Goal: Use online tool/utility

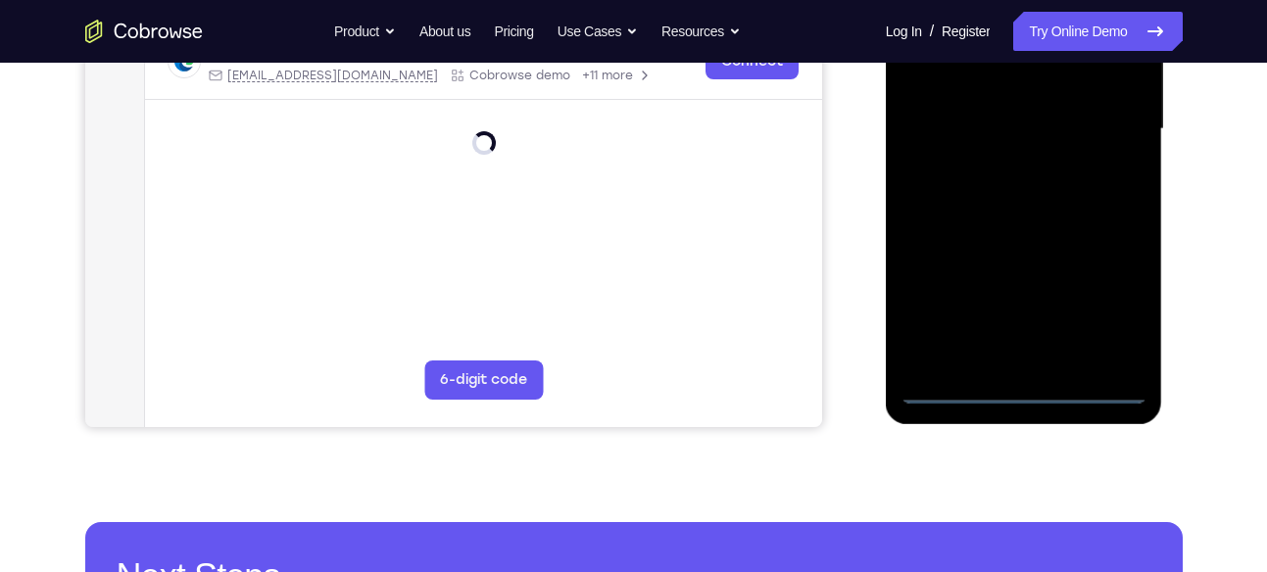
scroll to position [483, 0]
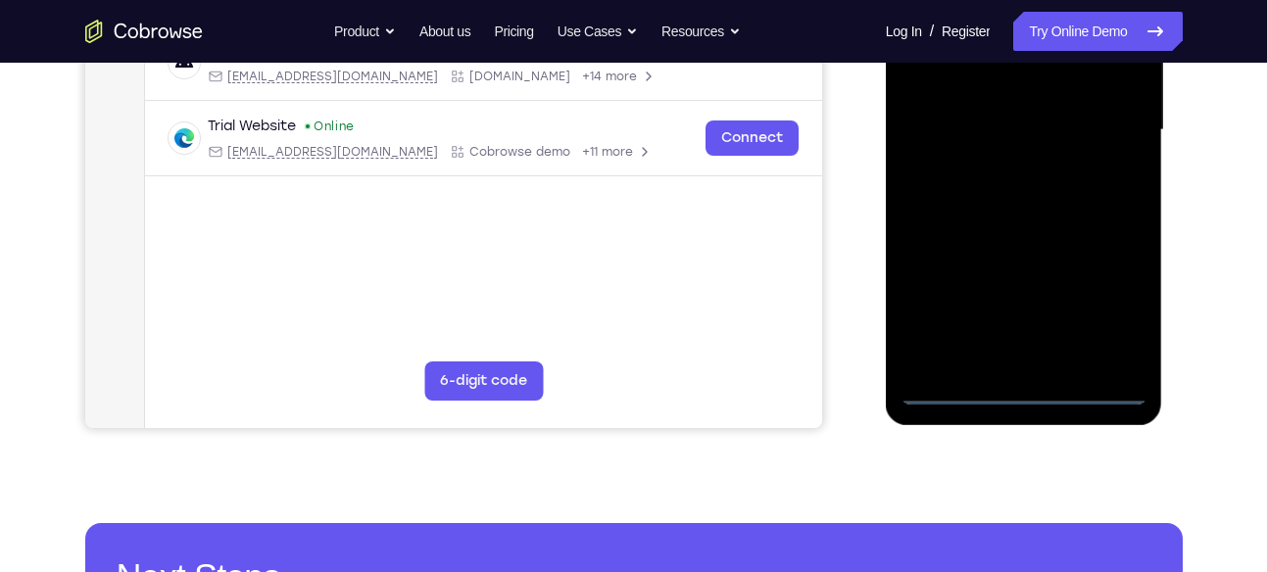
click at [1027, 388] on div at bounding box center [1024, 130] width 247 height 549
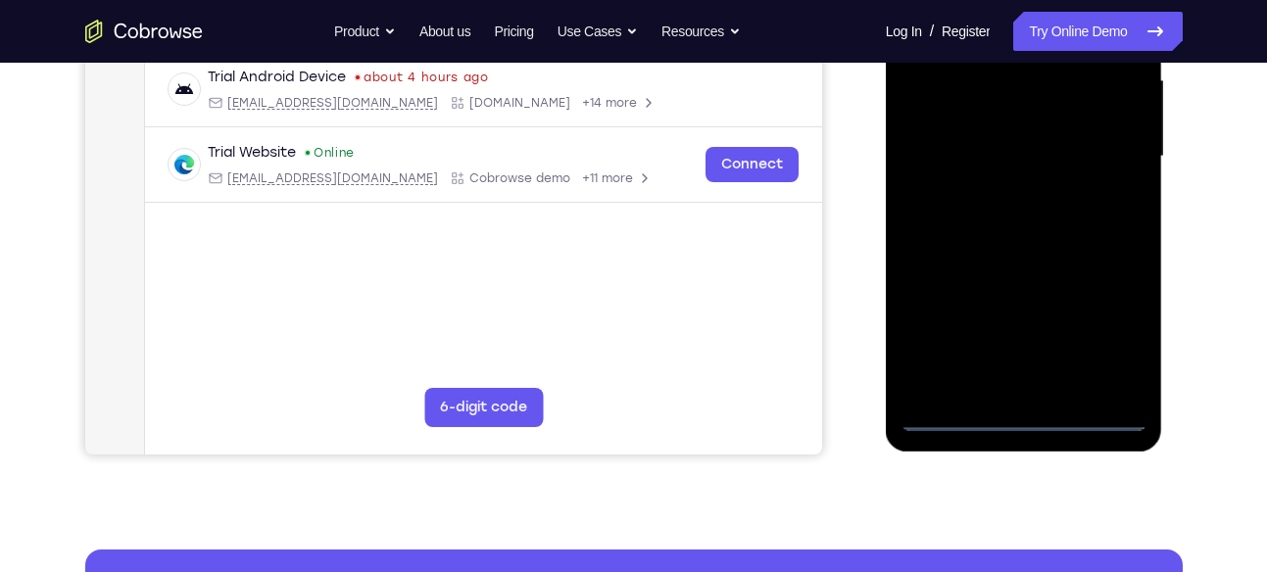
scroll to position [402, 0]
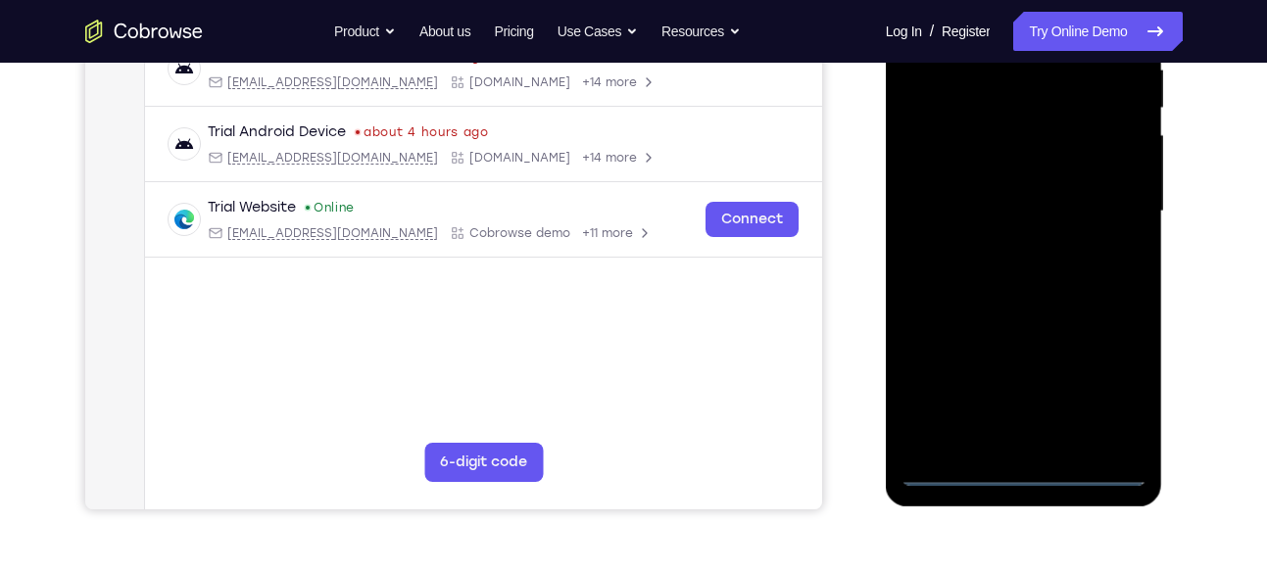
click at [1125, 389] on div at bounding box center [1024, 211] width 247 height 549
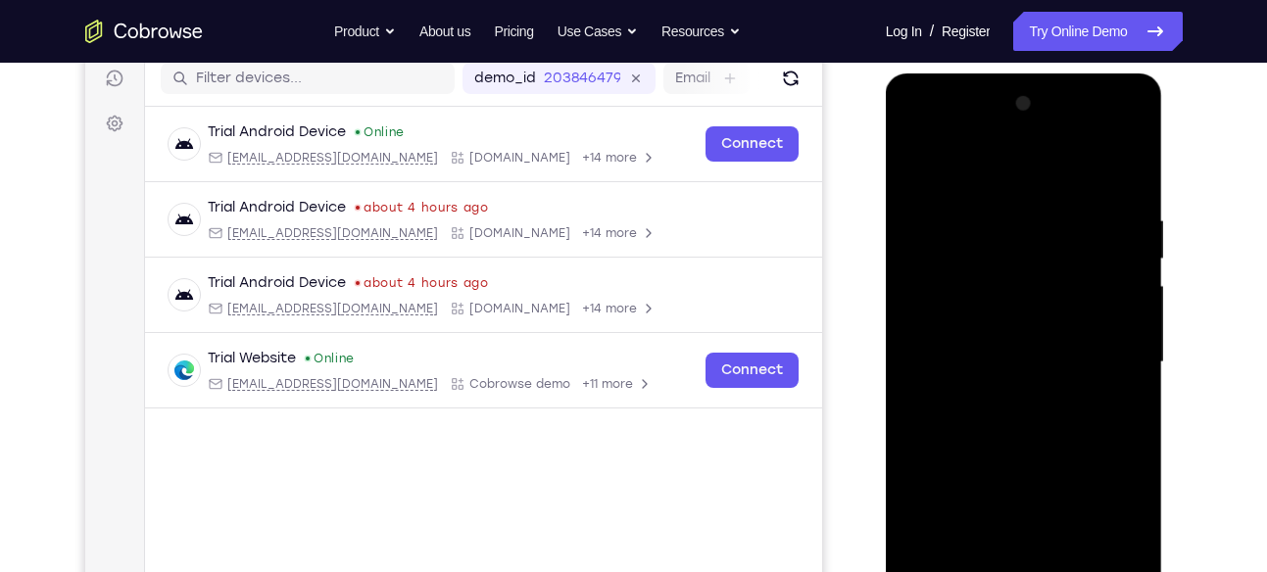
scroll to position [245, 0]
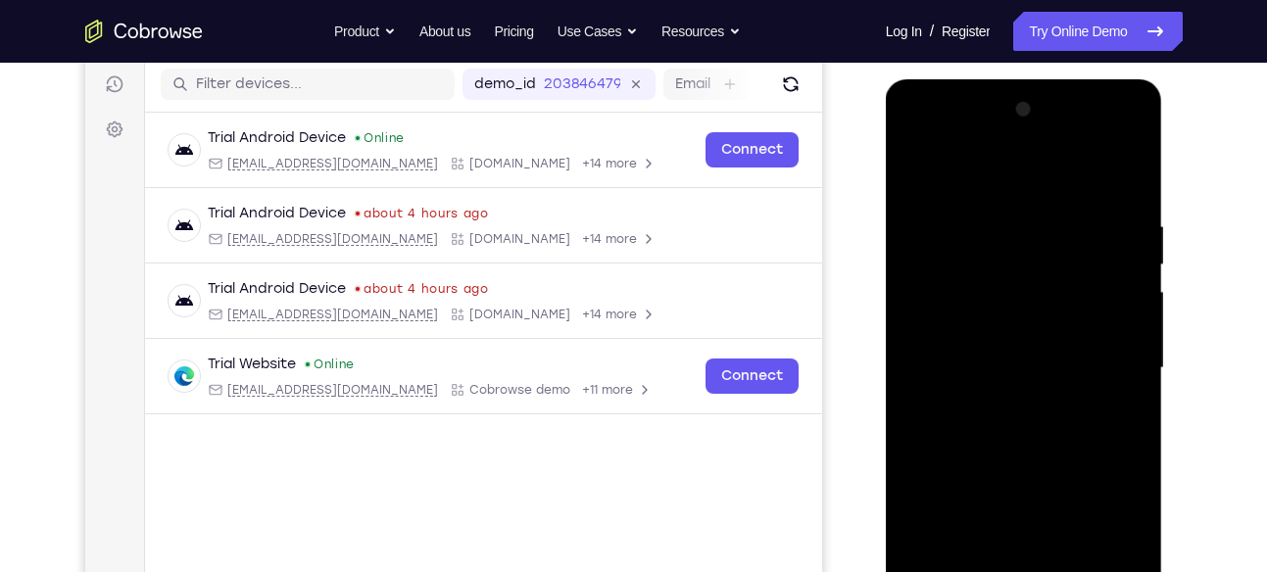
click at [926, 139] on div at bounding box center [1024, 368] width 247 height 549
click at [1112, 368] on div at bounding box center [1024, 368] width 247 height 549
click at [1002, 399] on div at bounding box center [1024, 368] width 247 height 549
click at [970, 353] on div at bounding box center [1024, 368] width 247 height 549
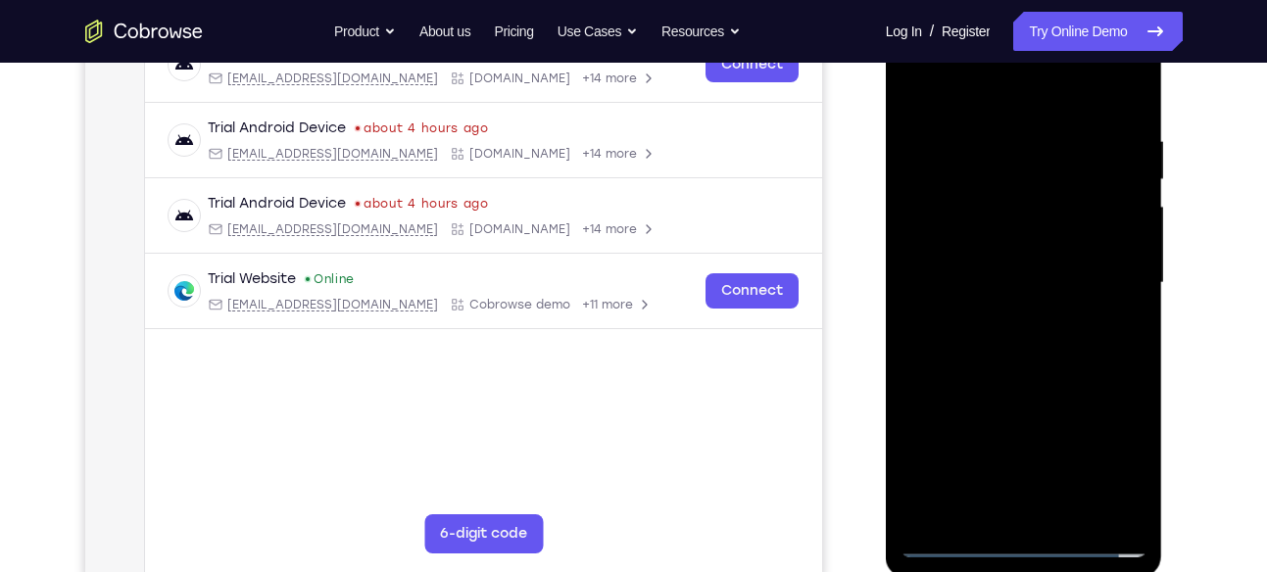
scroll to position [352, 0]
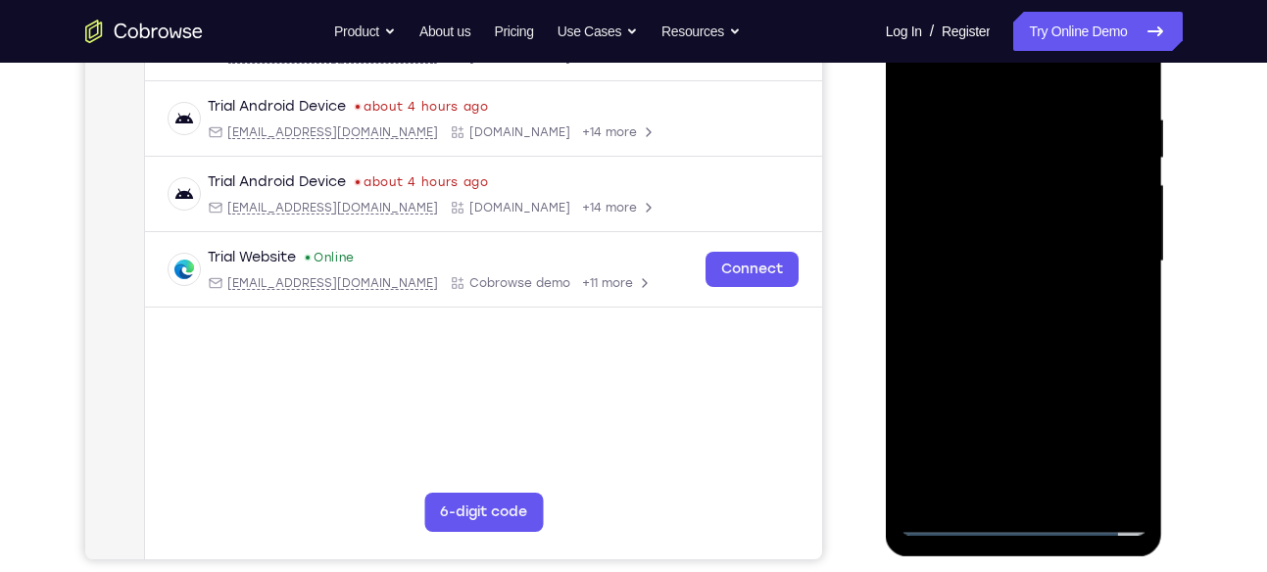
click at [958, 212] on div at bounding box center [1024, 261] width 247 height 549
click at [1009, 182] on div at bounding box center [1024, 261] width 247 height 549
click at [984, 219] on div at bounding box center [1024, 261] width 247 height 549
click at [992, 255] on div at bounding box center [1024, 261] width 247 height 549
click at [976, 328] on div at bounding box center [1024, 261] width 247 height 549
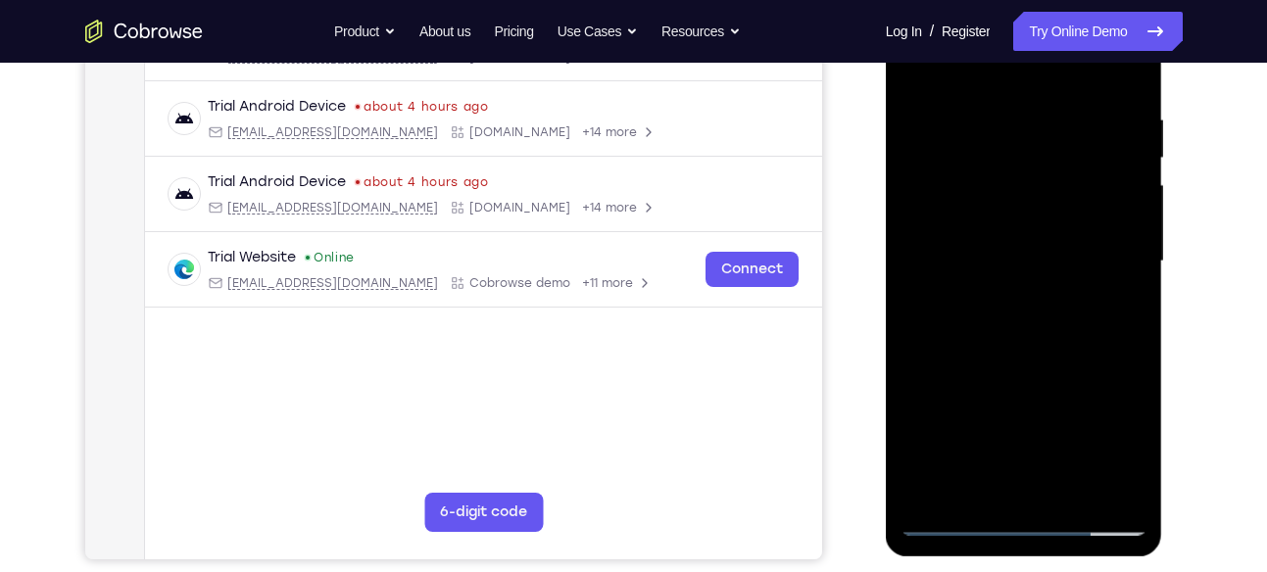
click at [1132, 94] on div at bounding box center [1024, 261] width 247 height 549
drag, startPoint x: 1048, startPoint y: 334, endPoint x: 1055, endPoint y: 154, distance: 180.5
click at [1055, 154] on div at bounding box center [1024, 261] width 247 height 549
drag, startPoint x: 1046, startPoint y: 385, endPoint x: 1050, endPoint y: 168, distance: 217.6
click at [1050, 168] on div at bounding box center [1024, 261] width 247 height 549
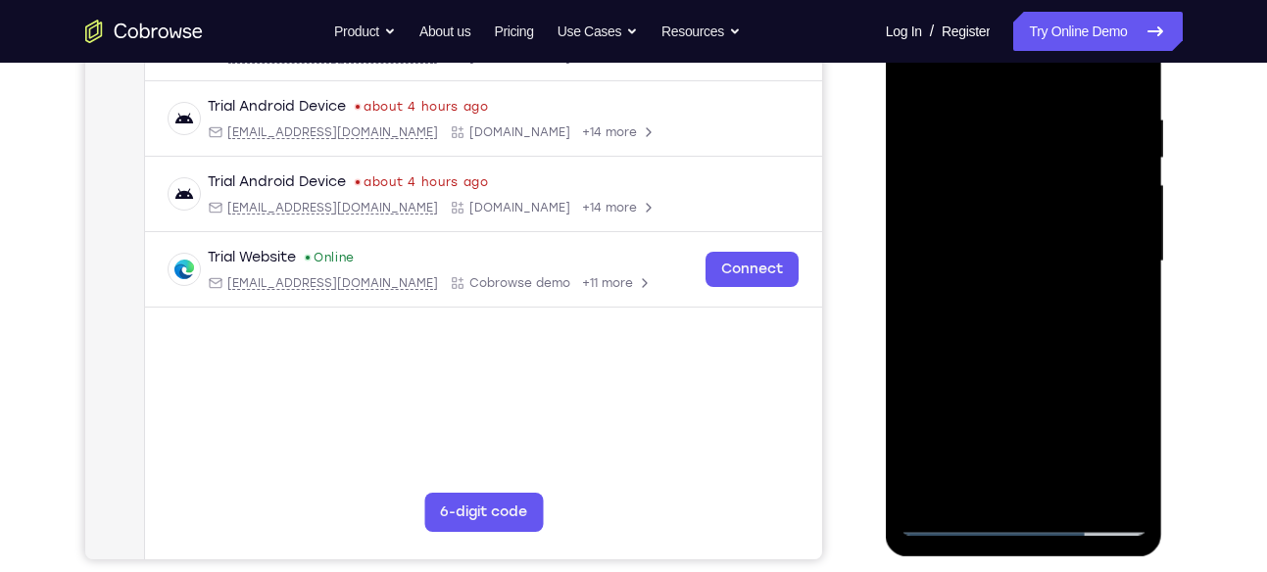
drag, startPoint x: 1069, startPoint y: 173, endPoint x: 1003, endPoint y: 402, distance: 237.9
click at [1003, 402] on div at bounding box center [1024, 261] width 247 height 549
drag, startPoint x: 1087, startPoint y: 168, endPoint x: 1039, endPoint y: 346, distance: 184.7
click at [1039, 346] on div at bounding box center [1024, 261] width 247 height 549
drag, startPoint x: 1019, startPoint y: 263, endPoint x: 1031, endPoint y: 208, distance: 56.1
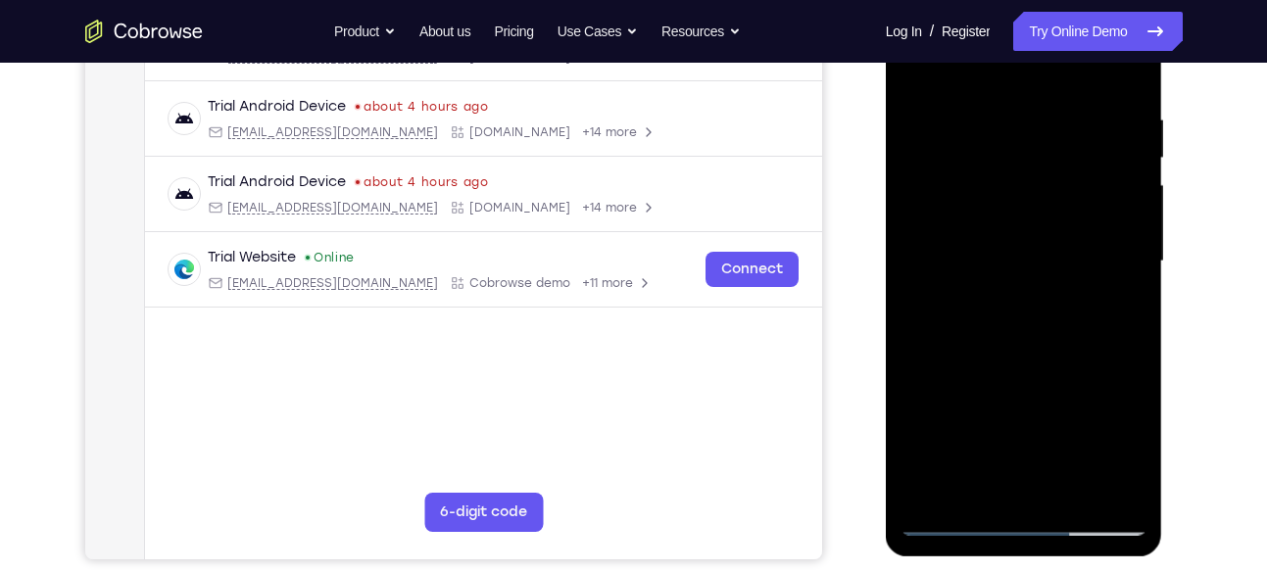
click at [1031, 208] on div at bounding box center [1024, 261] width 247 height 549
drag, startPoint x: 1053, startPoint y: 292, endPoint x: 1049, endPoint y: 179, distance: 112.8
click at [1049, 179] on div at bounding box center [1024, 261] width 247 height 549
drag, startPoint x: 992, startPoint y: 343, endPoint x: 1031, endPoint y: 109, distance: 237.5
click at [1031, 109] on div at bounding box center [1024, 261] width 247 height 549
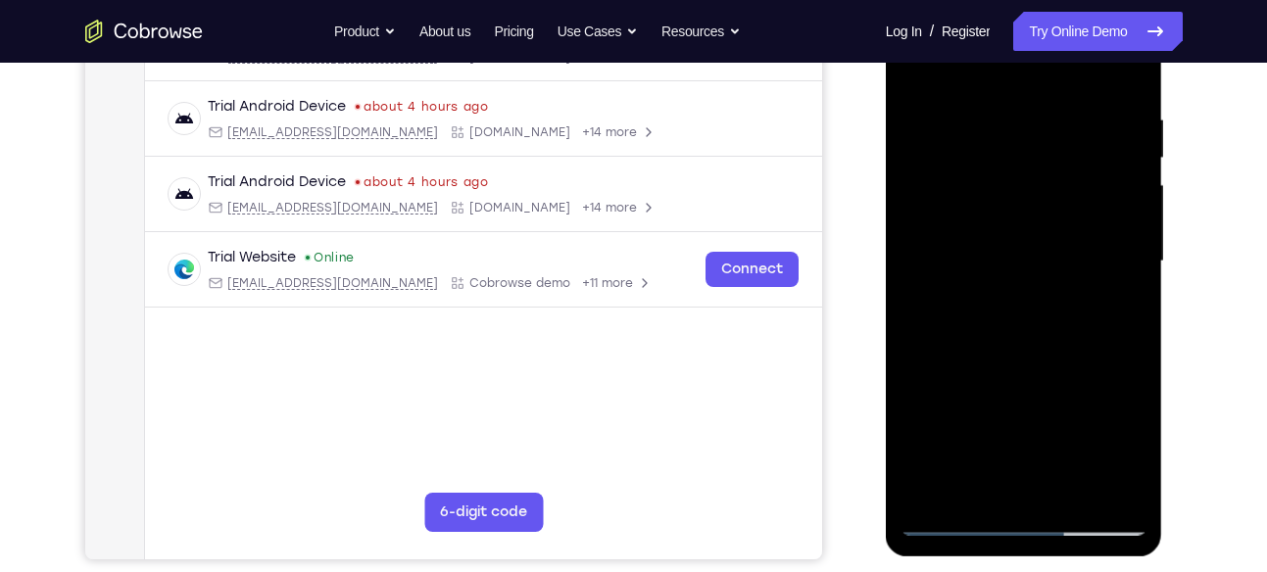
drag, startPoint x: 1034, startPoint y: 287, endPoint x: 1046, endPoint y: 123, distance: 165.1
click at [1046, 123] on div at bounding box center [1024, 261] width 247 height 549
click at [961, 161] on div at bounding box center [1024, 261] width 247 height 549
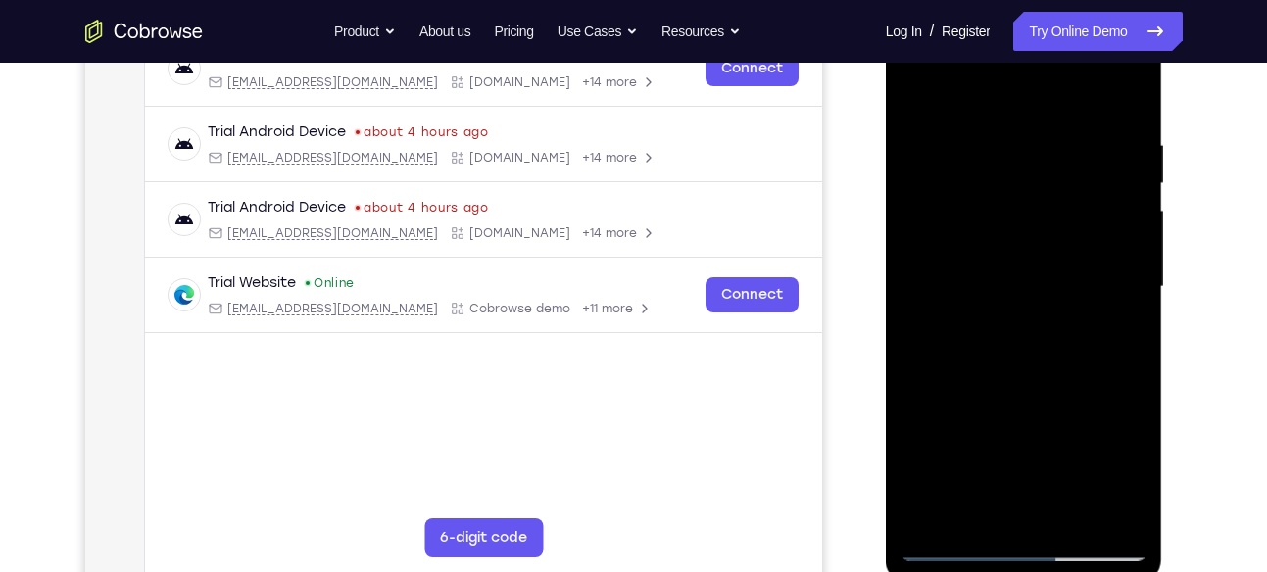
scroll to position [310, 0]
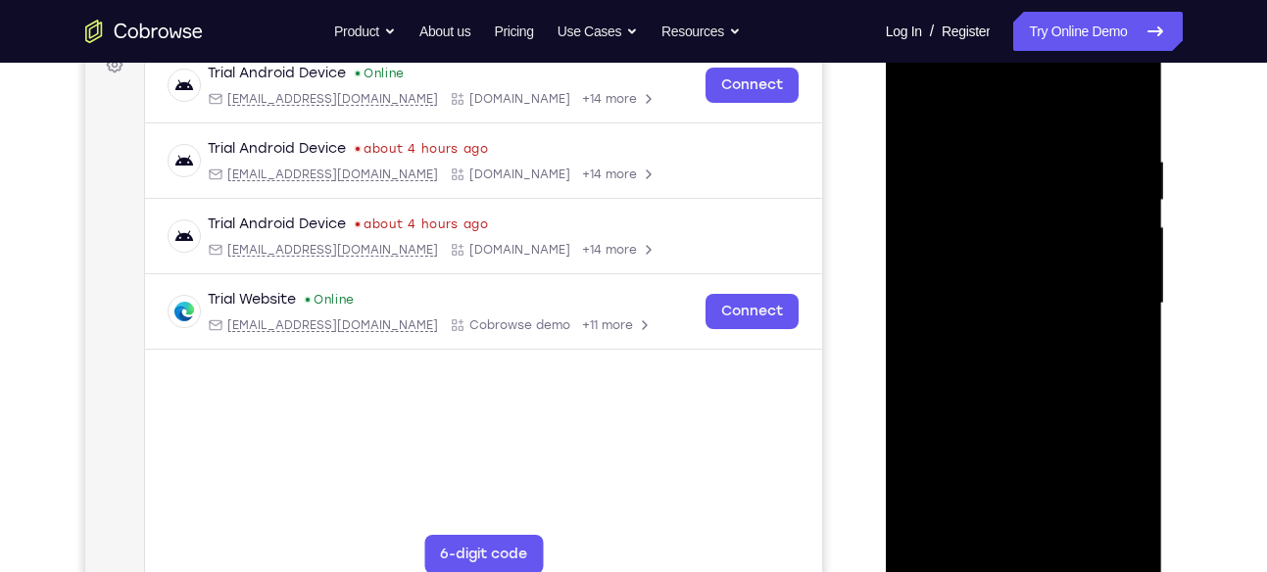
click at [956, 203] on div at bounding box center [1024, 303] width 247 height 549
click at [952, 208] on div at bounding box center [1024, 303] width 247 height 549
click at [962, 201] on div at bounding box center [1024, 303] width 247 height 549
click at [958, 200] on div at bounding box center [1024, 303] width 247 height 549
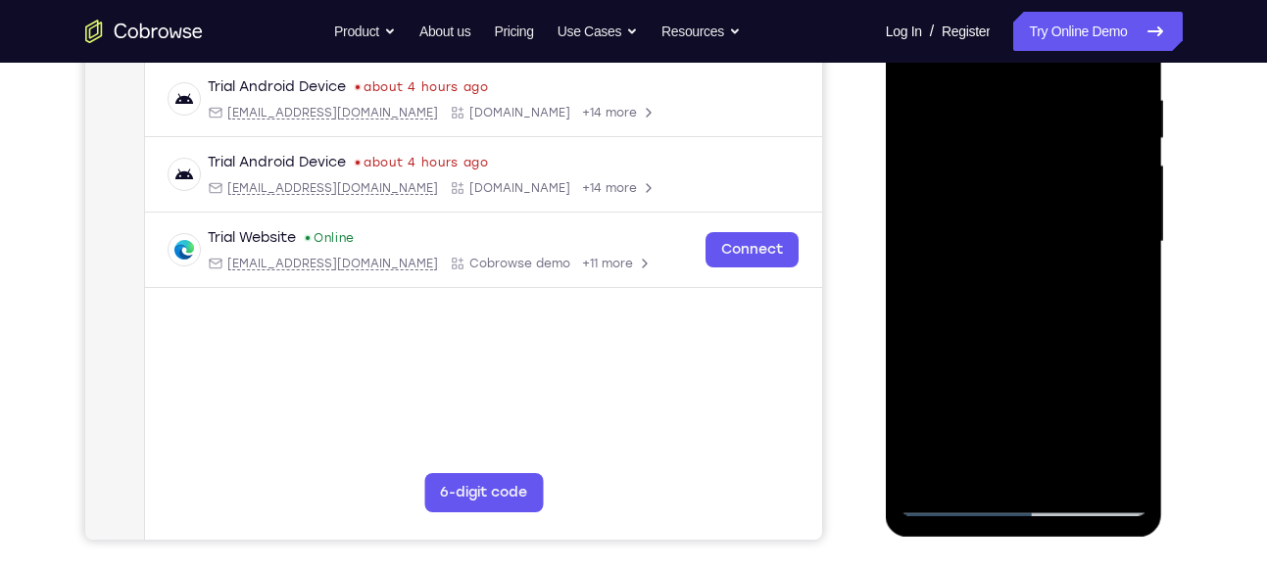
scroll to position [376, 0]
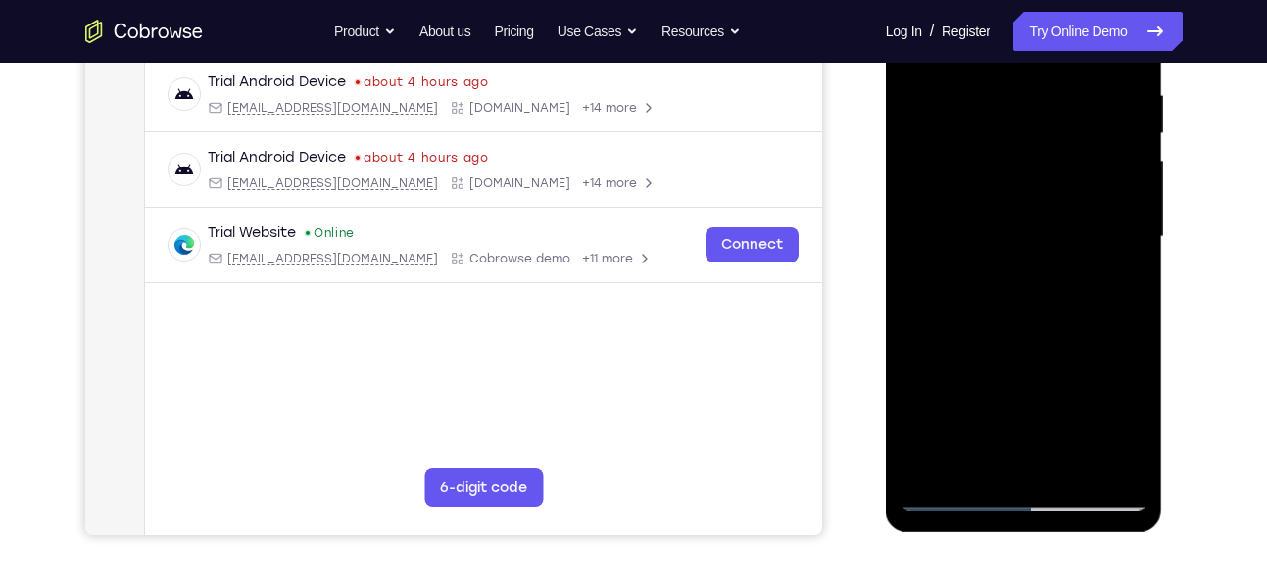
drag, startPoint x: 1009, startPoint y: 277, endPoint x: 997, endPoint y: 83, distance: 194.5
click at [997, 83] on div at bounding box center [1024, 237] width 247 height 549
drag, startPoint x: 1031, startPoint y: 318, endPoint x: 1010, endPoint y: 223, distance: 96.3
click at [1010, 223] on div at bounding box center [1024, 237] width 247 height 549
drag, startPoint x: 1042, startPoint y: 278, endPoint x: 1053, endPoint y: 161, distance: 118.1
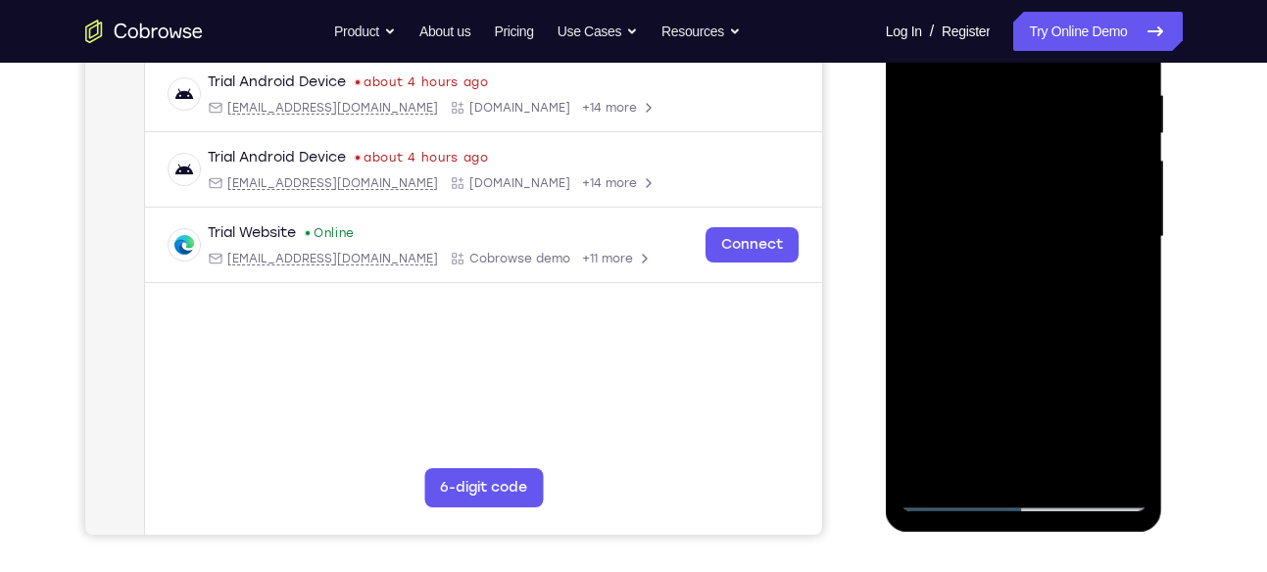
click at [1053, 161] on div at bounding box center [1024, 237] width 247 height 549
drag, startPoint x: 1056, startPoint y: 313, endPoint x: 1031, endPoint y: 149, distance: 165.6
click at [1031, 149] on div at bounding box center [1024, 237] width 247 height 549
drag, startPoint x: 1009, startPoint y: 356, endPoint x: 1044, endPoint y: 99, distance: 259.0
click at [1044, 99] on div at bounding box center [1024, 237] width 247 height 549
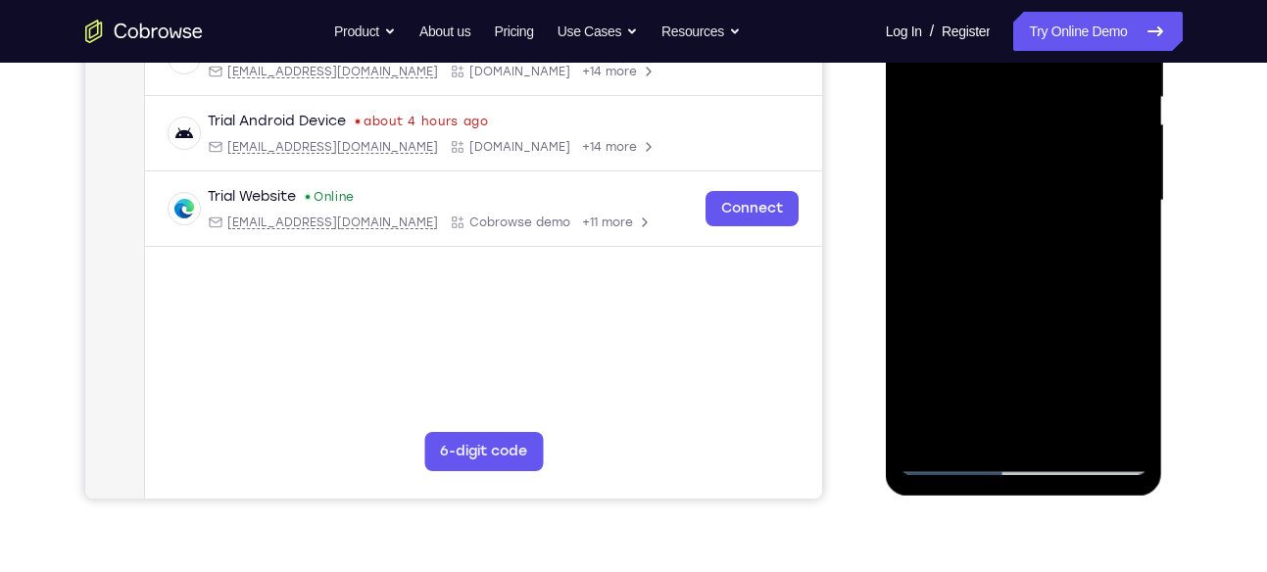
scroll to position [342, 0]
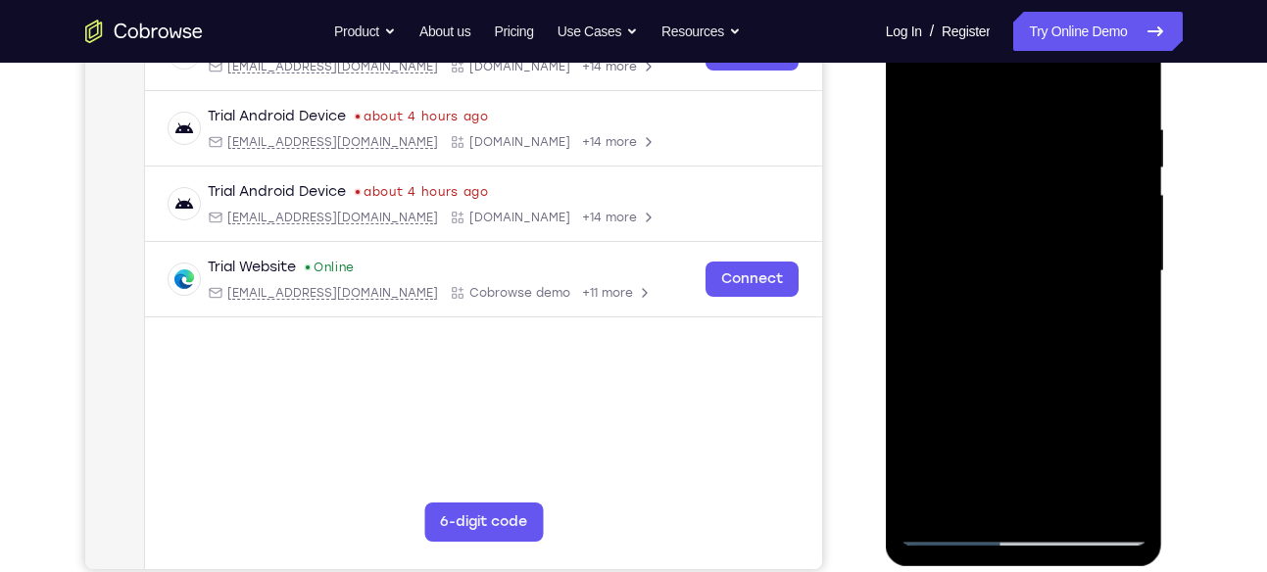
click at [948, 121] on div at bounding box center [1024, 271] width 247 height 549
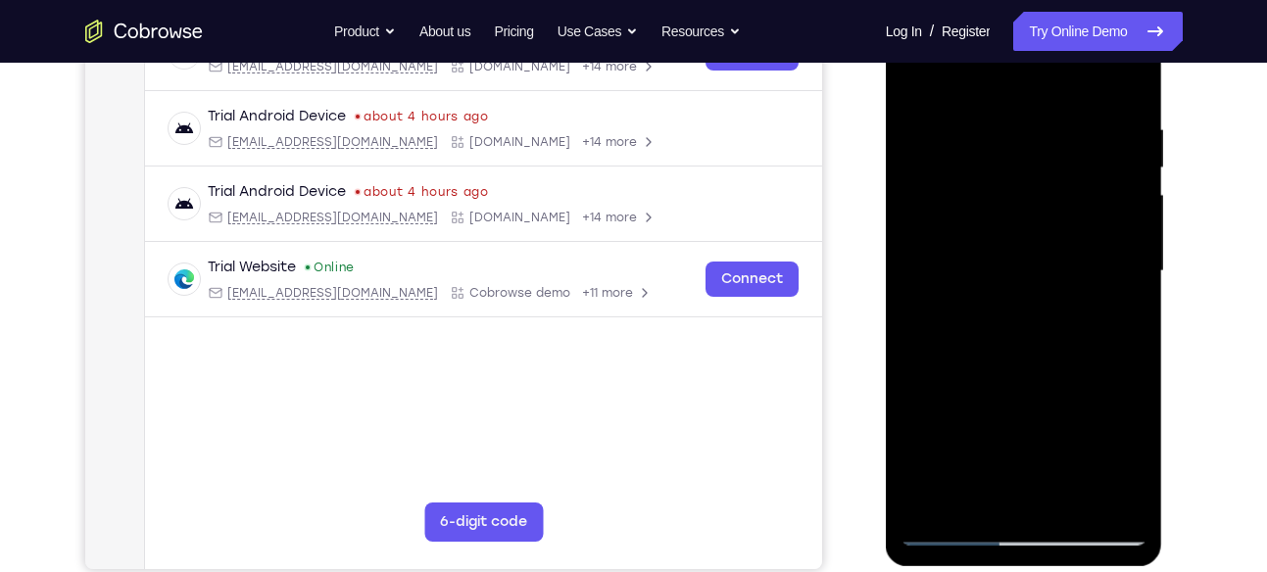
click at [948, 121] on div at bounding box center [1024, 271] width 247 height 549
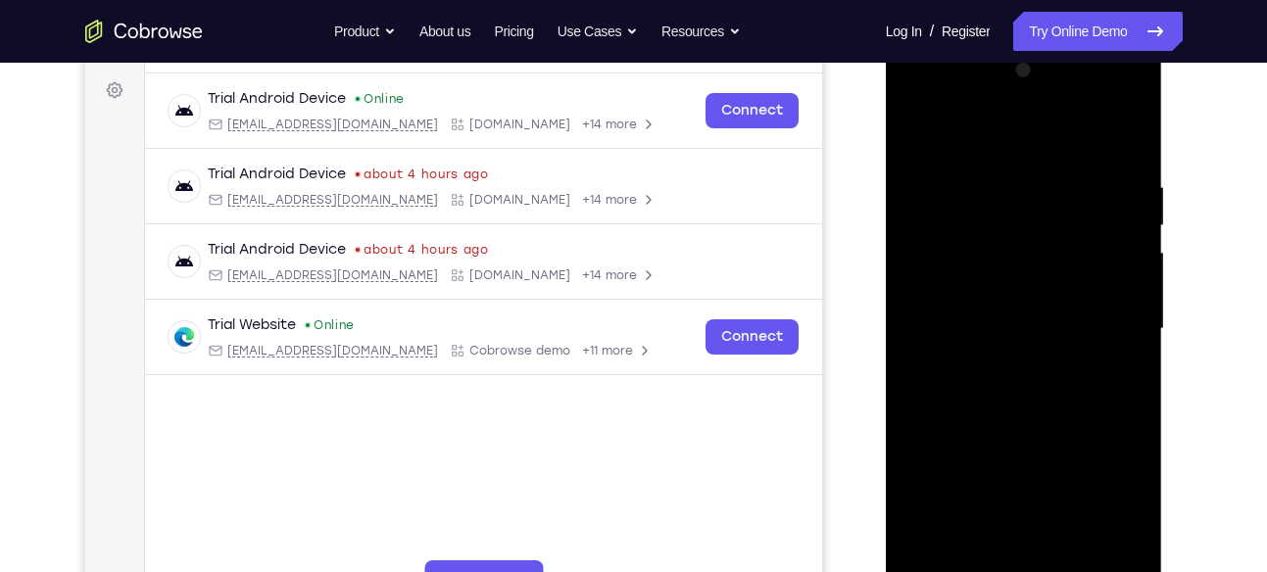
scroll to position [283, 0]
drag, startPoint x: 1061, startPoint y: 194, endPoint x: 1067, endPoint y: 270, distance: 75.7
click at [1067, 270] on div at bounding box center [1024, 330] width 247 height 549
drag, startPoint x: 1046, startPoint y: 252, endPoint x: 1078, endPoint y: 320, distance: 75.8
click at [1078, 320] on div at bounding box center [1024, 330] width 247 height 549
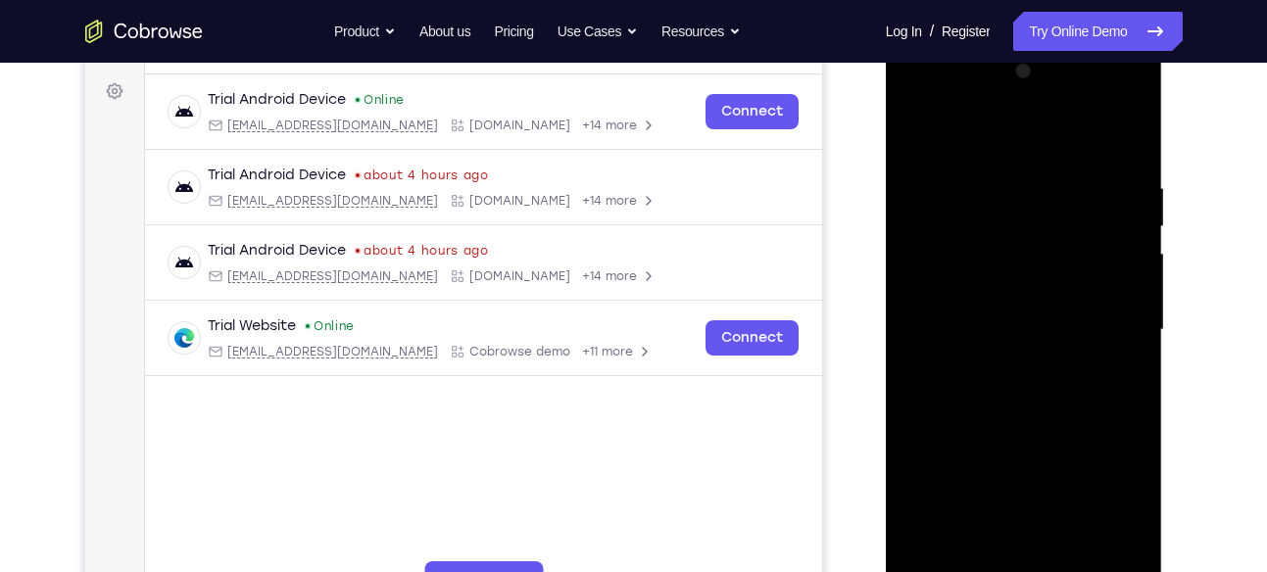
drag, startPoint x: 1048, startPoint y: 240, endPoint x: 1043, endPoint y: 297, distance: 57.1
click at [1043, 297] on div at bounding box center [1024, 330] width 247 height 549
drag, startPoint x: 1093, startPoint y: 244, endPoint x: 1050, endPoint y: 359, distance: 122.5
click at [1050, 359] on div at bounding box center [1024, 330] width 247 height 549
drag, startPoint x: 1054, startPoint y: 295, endPoint x: 1013, endPoint y: 410, distance: 121.8
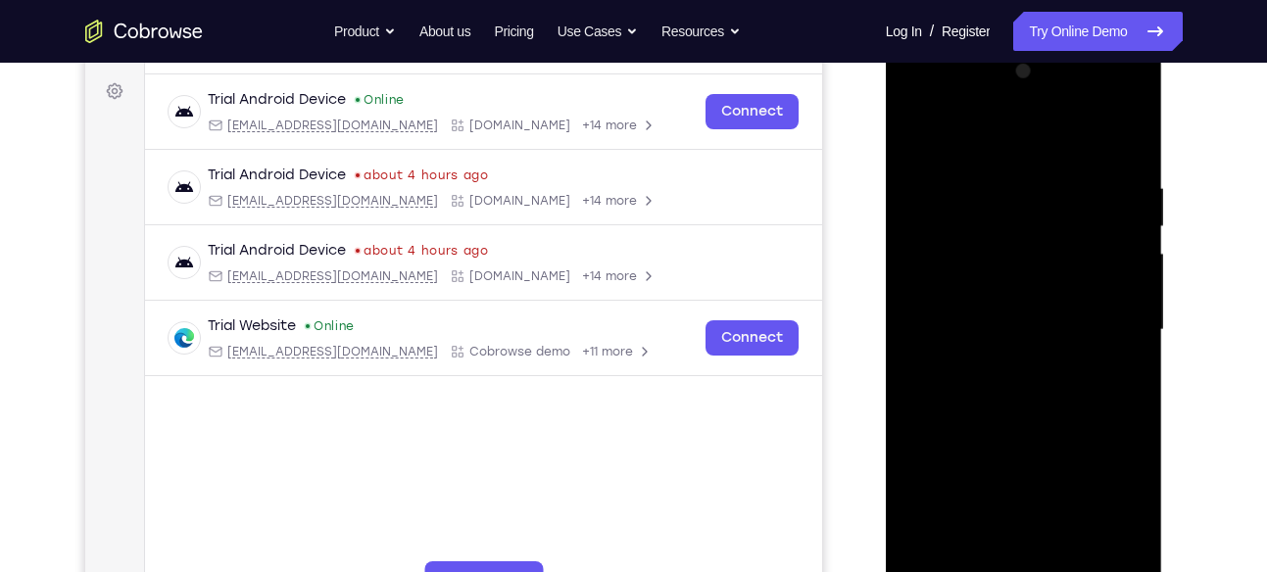
click at [1013, 410] on div at bounding box center [1024, 330] width 247 height 549
drag, startPoint x: 1065, startPoint y: 284, endPoint x: 1039, endPoint y: 433, distance: 151.3
click at [1039, 433] on div at bounding box center [1024, 330] width 247 height 549
drag, startPoint x: 1060, startPoint y: 257, endPoint x: 1023, endPoint y: 370, distance: 119.6
click at [1023, 370] on div at bounding box center [1024, 330] width 247 height 549
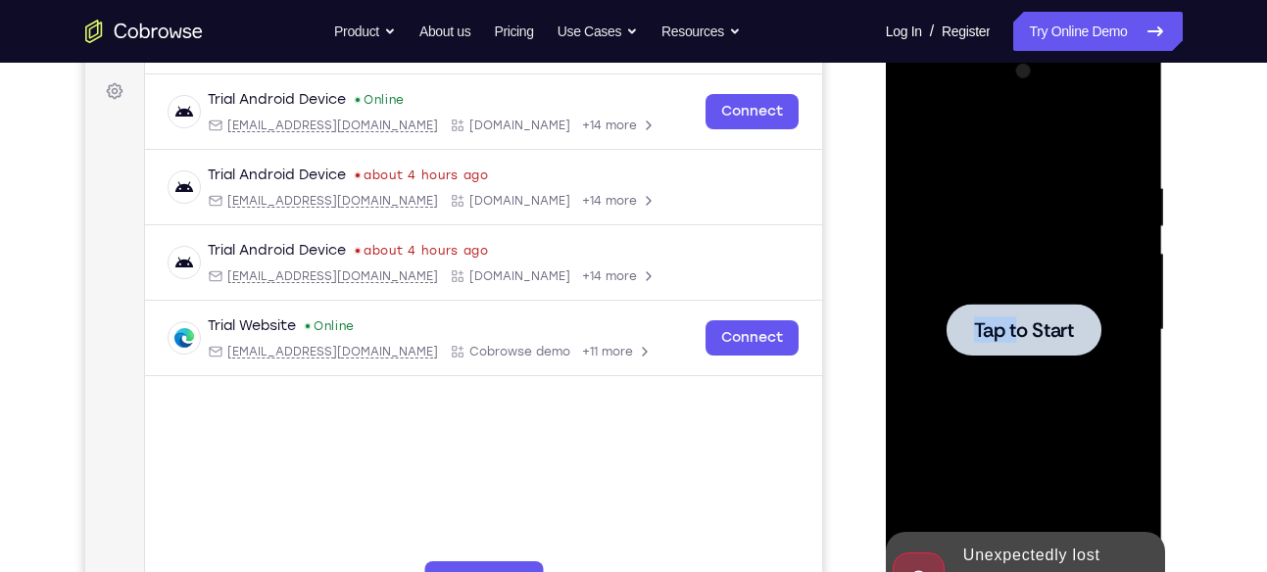
click at [1020, 341] on div "Tap to Start" at bounding box center [1024, 330] width 247 height 549
